Goal: Find specific page/section: Find specific page/section

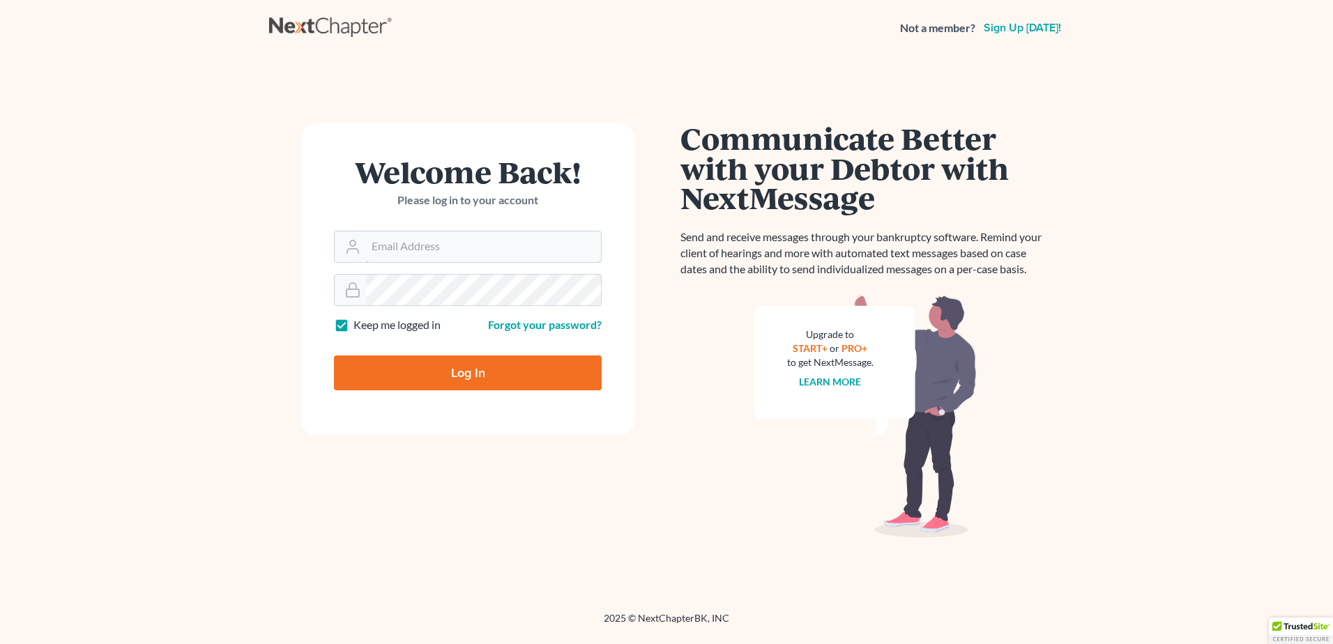
type input "[EMAIL_ADDRESS][DOMAIN_NAME]"
click at [462, 368] on input "Log In" at bounding box center [468, 373] width 268 height 35
type input "Thinking..."
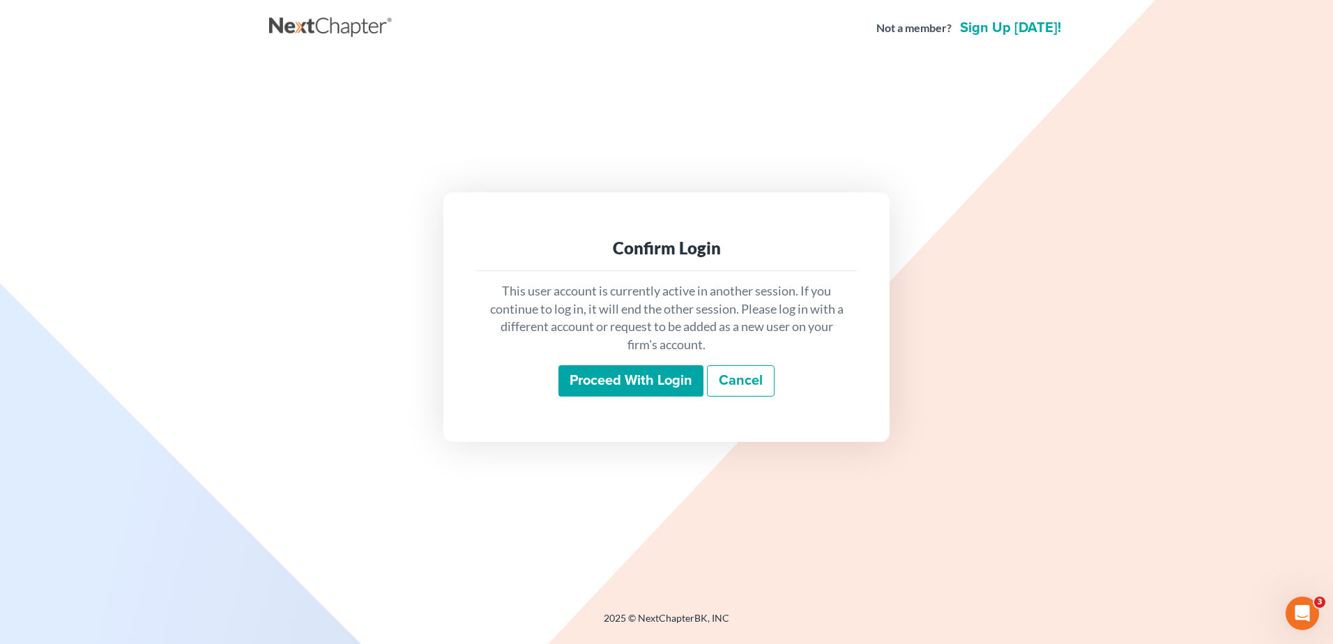
click at [647, 375] on input "Proceed with login" at bounding box center [630, 381] width 145 height 32
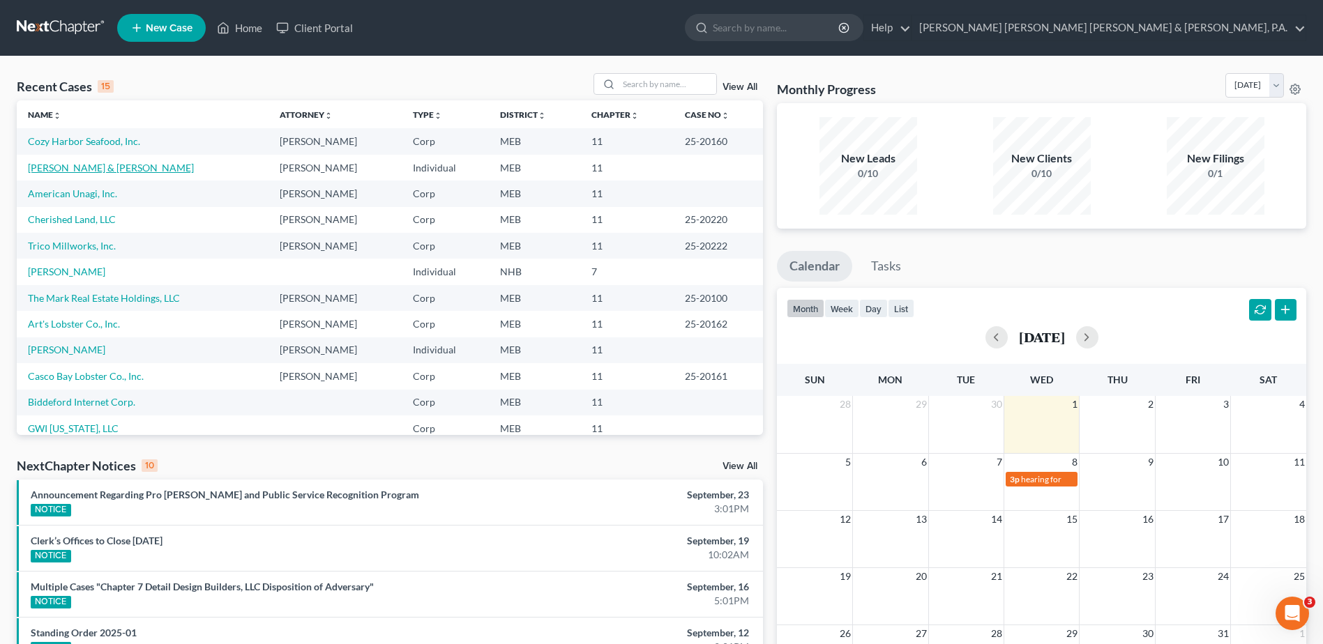
click at [141, 166] on link "[PERSON_NAME] & [PERSON_NAME]" at bounding box center [111, 168] width 166 height 12
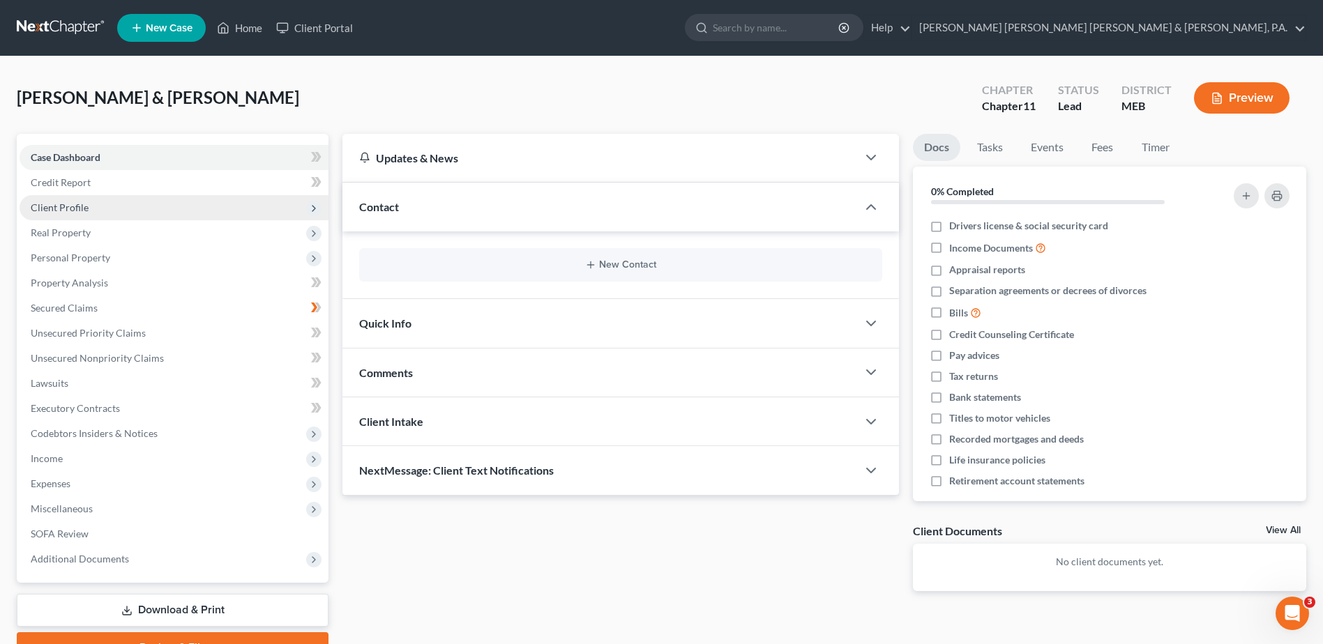
click at [152, 210] on span "Client Profile" at bounding box center [174, 207] width 309 height 25
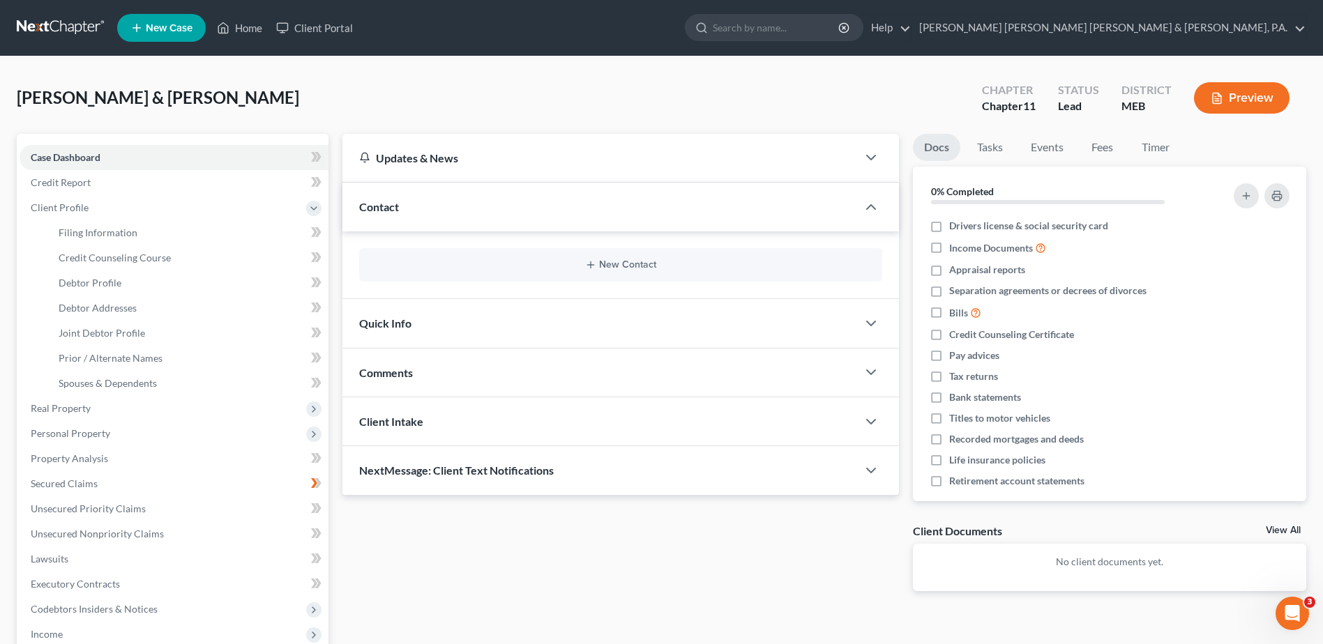
click at [1213, 102] on icon "button" at bounding box center [1217, 98] width 8 height 10
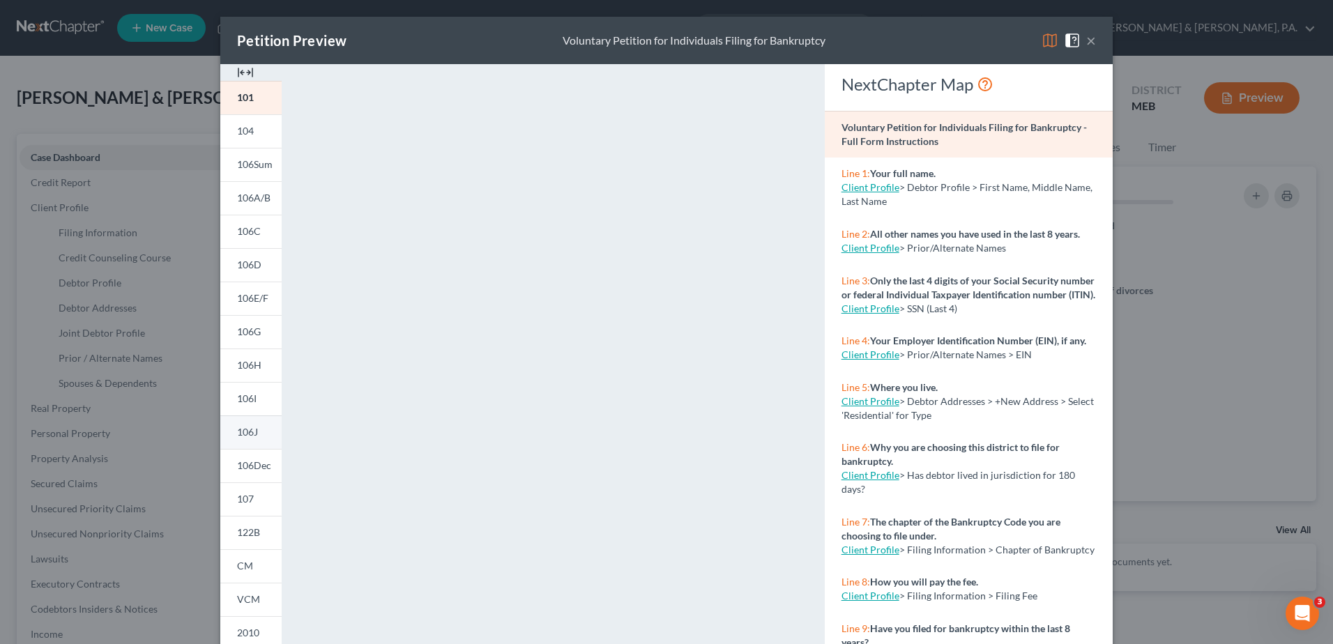
click at [260, 432] on link "106J" at bounding box center [250, 432] width 61 height 33
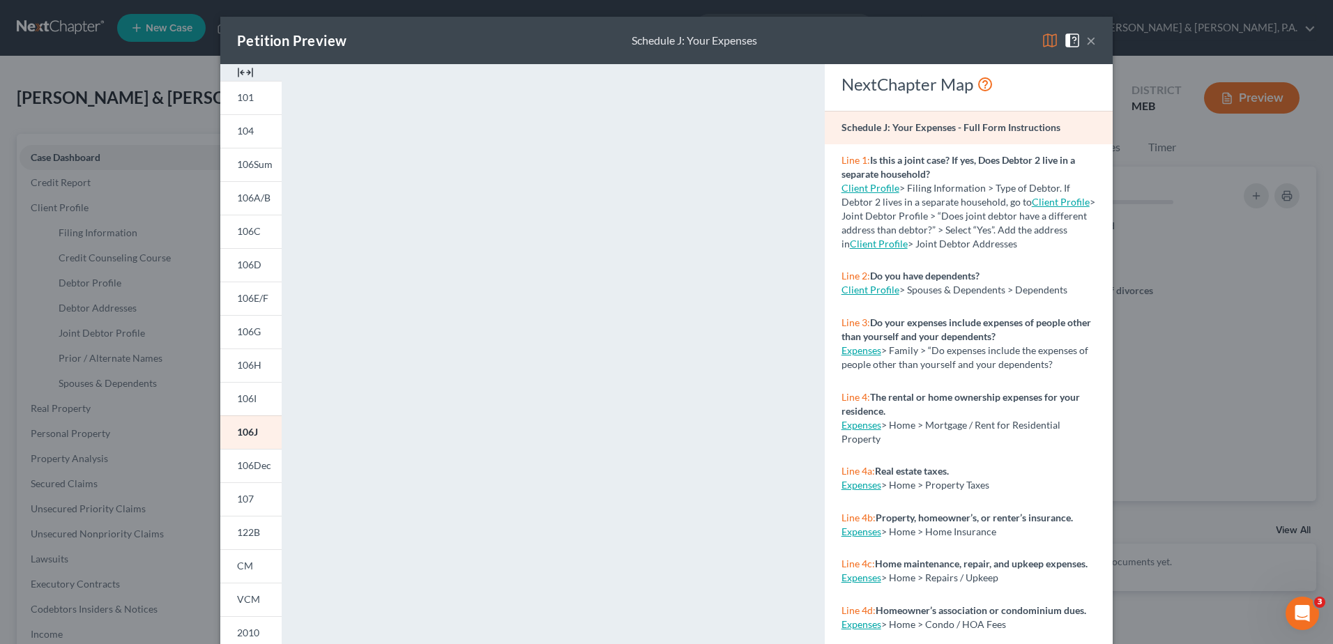
click at [1086, 43] on button "×" at bounding box center [1091, 40] width 10 height 17
